Goal: Navigation & Orientation: Find specific page/section

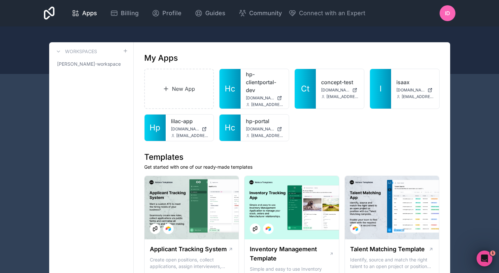
click at [250, 123] on link "hp-portal" at bounding box center [265, 121] width 38 height 8
